Goal: Information Seeking & Learning: Learn about a topic

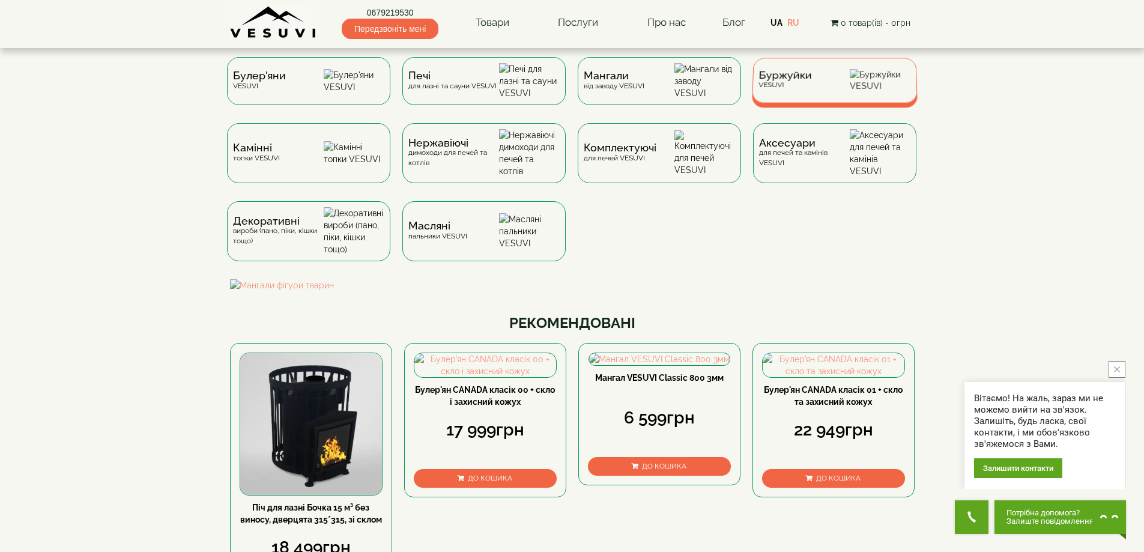
click at [761, 88] on div "Буржуйки VESUVI" at bounding box center [784, 80] width 53 height 19
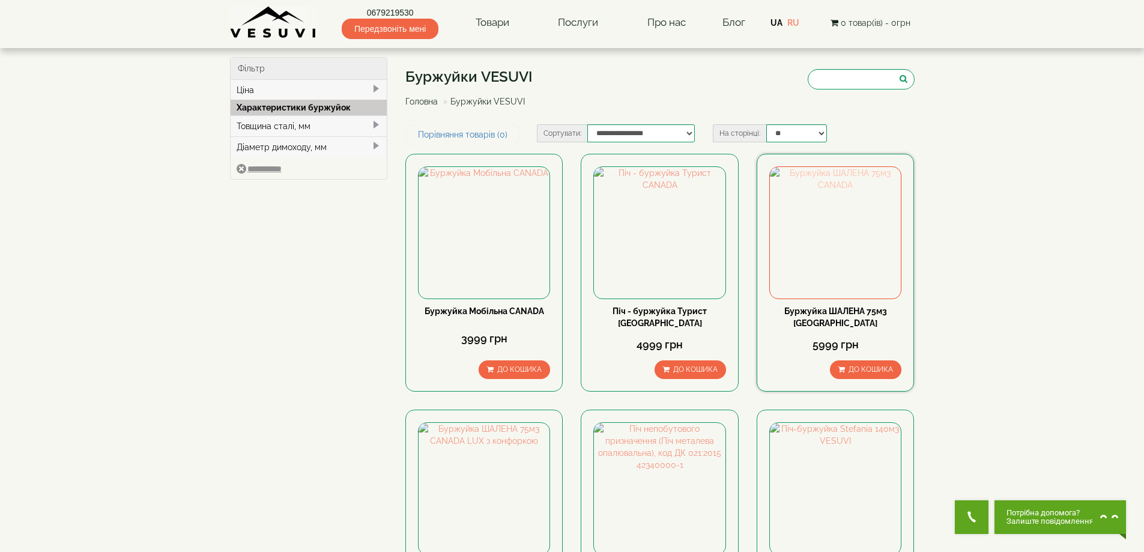
click at [852, 249] on img at bounding box center [835, 232] width 131 height 131
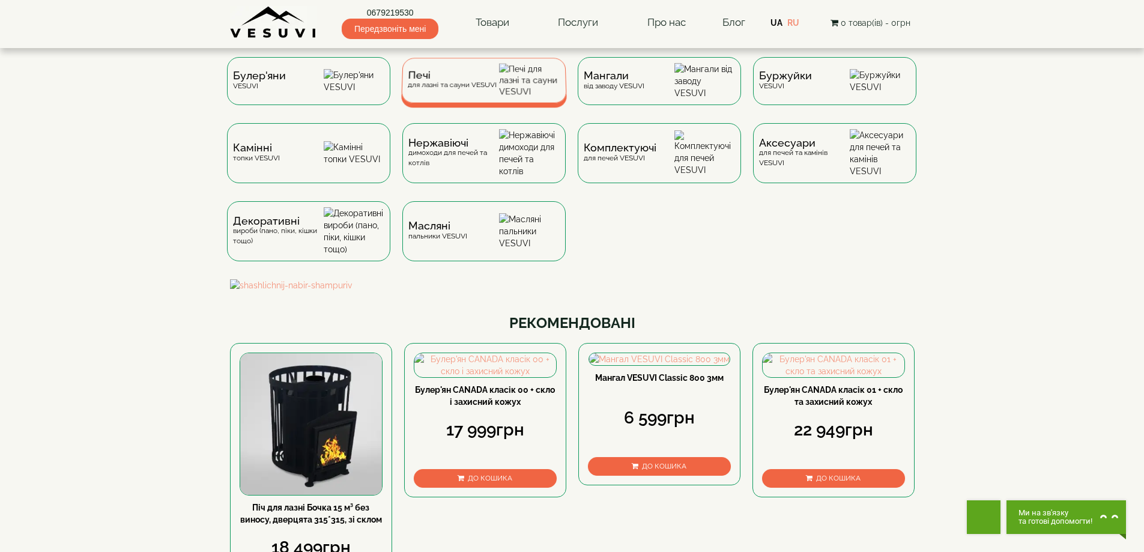
click at [483, 89] on div "Печі для лазні та сауни VESUVI" at bounding box center [451, 80] width 89 height 19
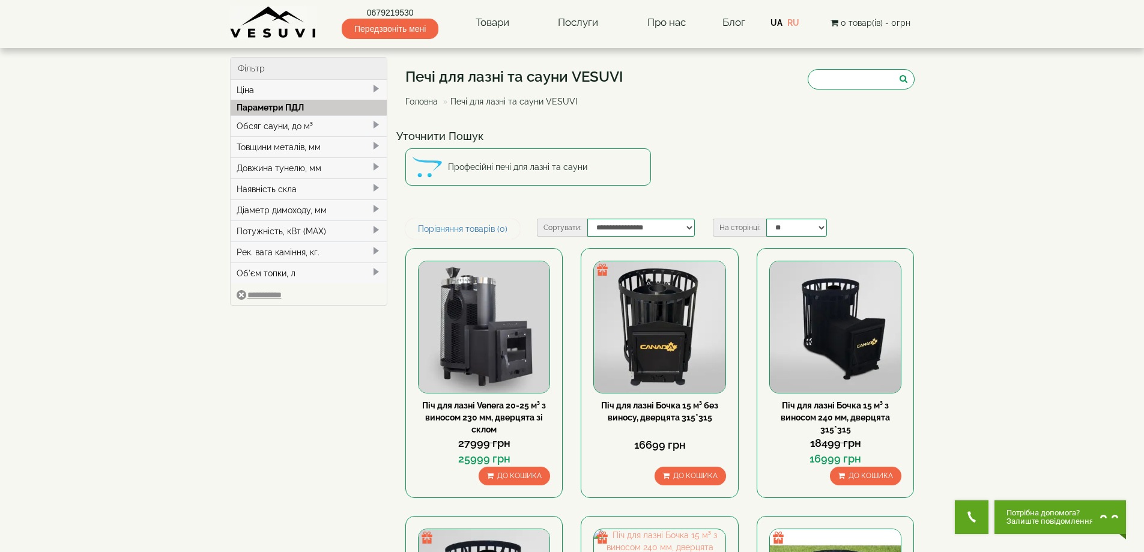
click at [298, 27] on img at bounding box center [273, 22] width 87 height 33
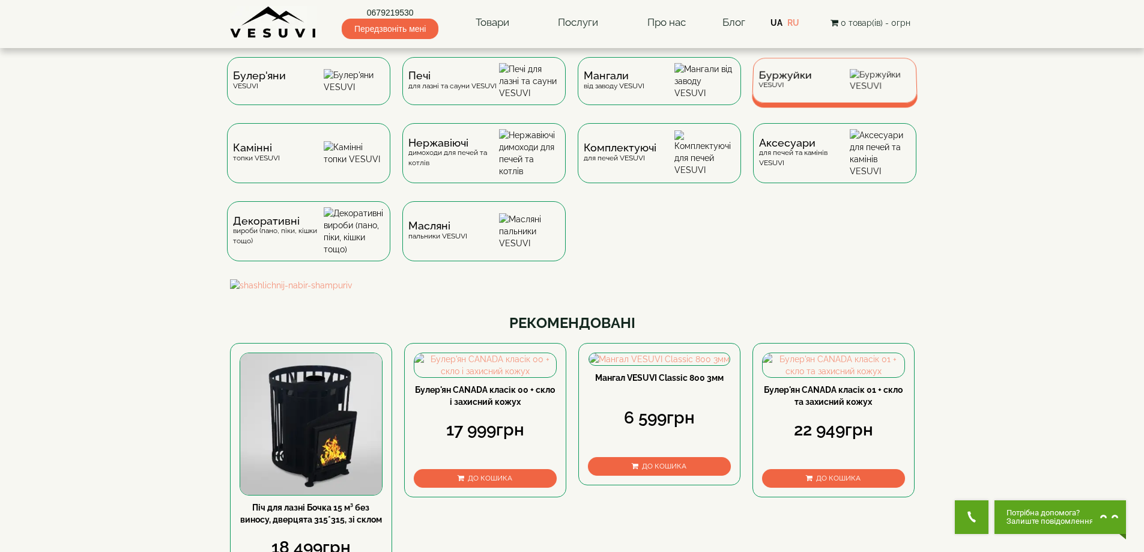
click at [775, 89] on div "Буржуйки VESUVI" at bounding box center [784, 80] width 53 height 19
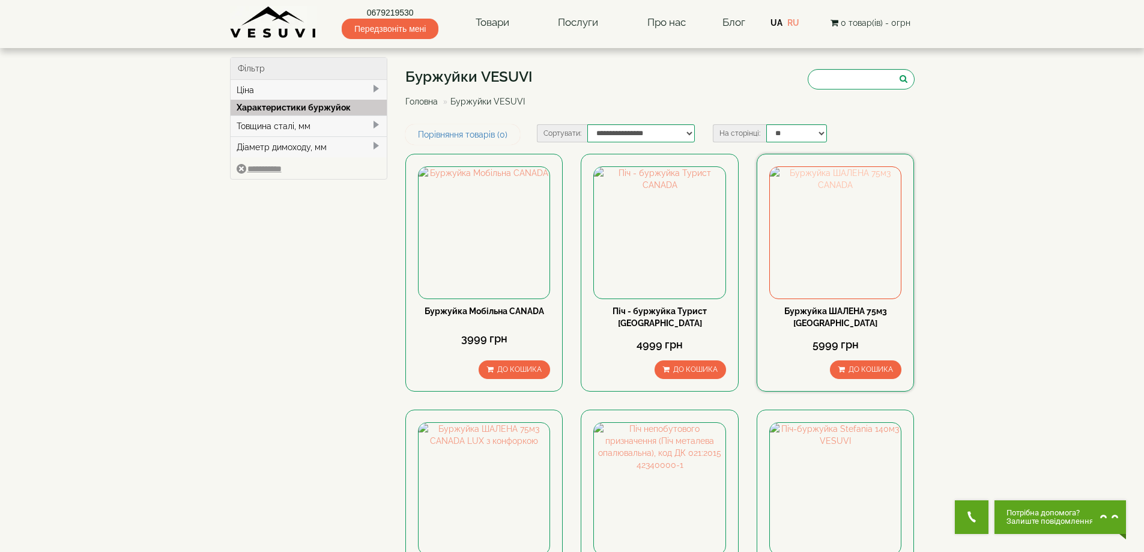
click at [843, 255] on img at bounding box center [835, 232] width 131 height 131
